Goal: Task Accomplishment & Management: Manage account settings

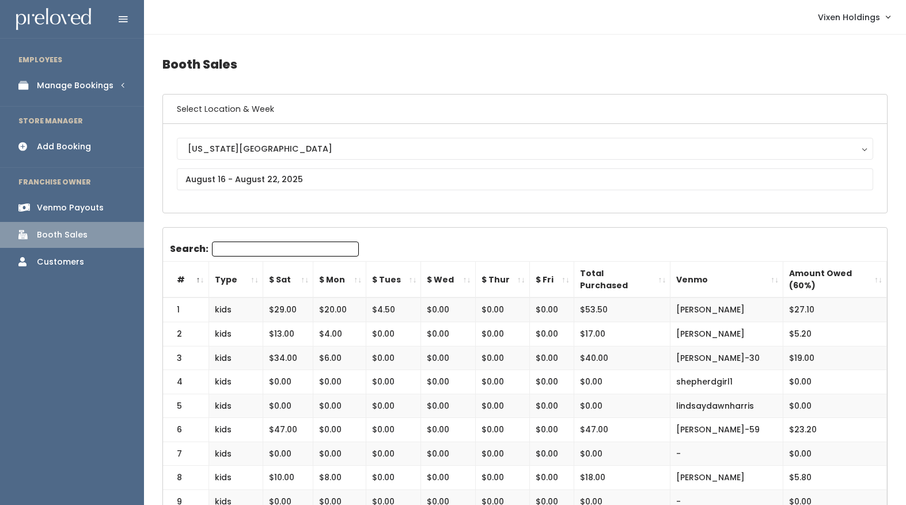
click at [93, 86] on div "Manage Bookings" at bounding box center [75, 85] width 77 height 12
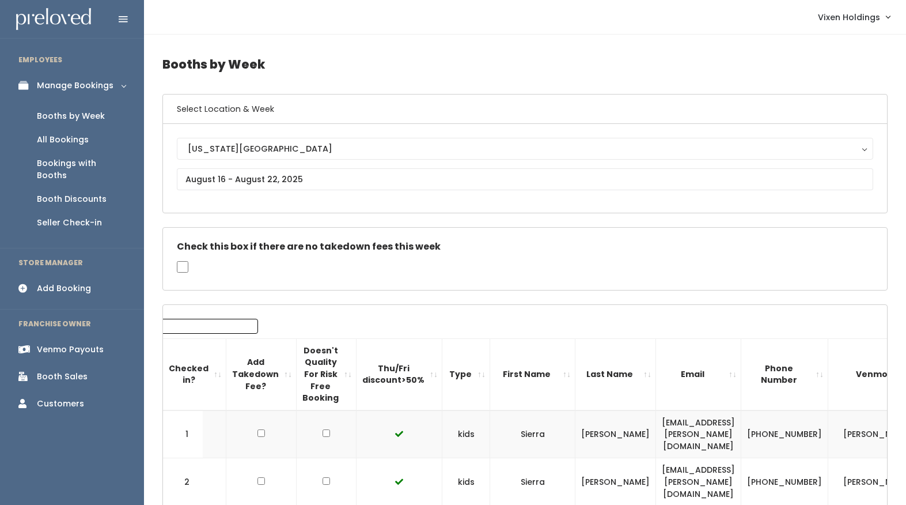
click at [73, 193] on div "Booth Discounts" at bounding box center [72, 199] width 70 height 12
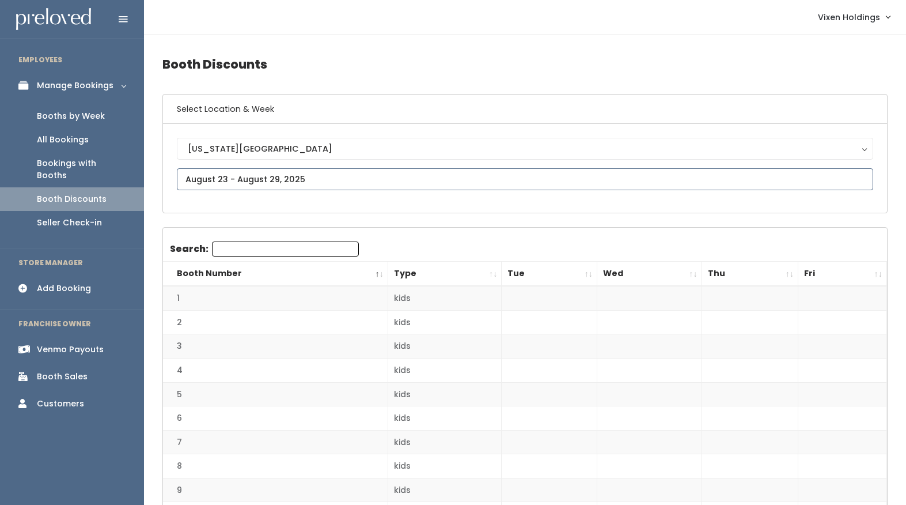
click at [241, 180] on input "text" at bounding box center [525, 179] width 696 height 22
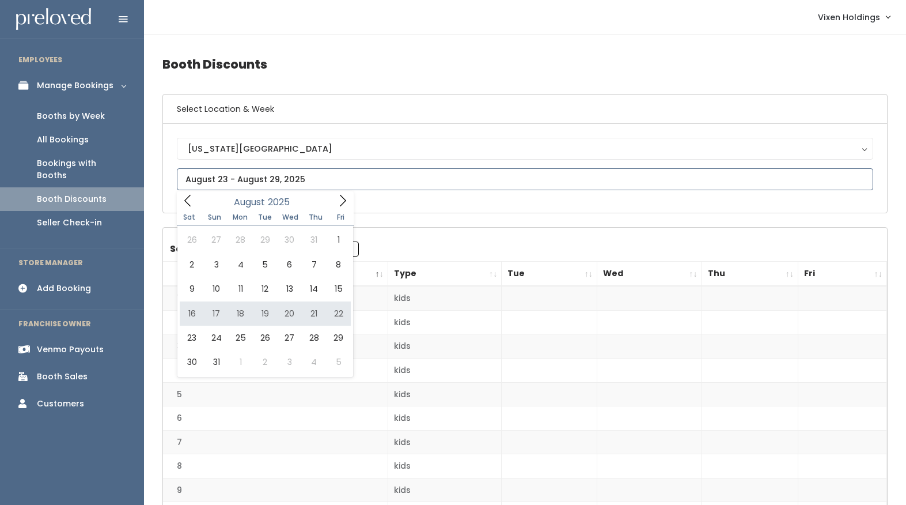
type input "August 16 to August 22"
